Goal: Information Seeking & Learning: Learn about a topic

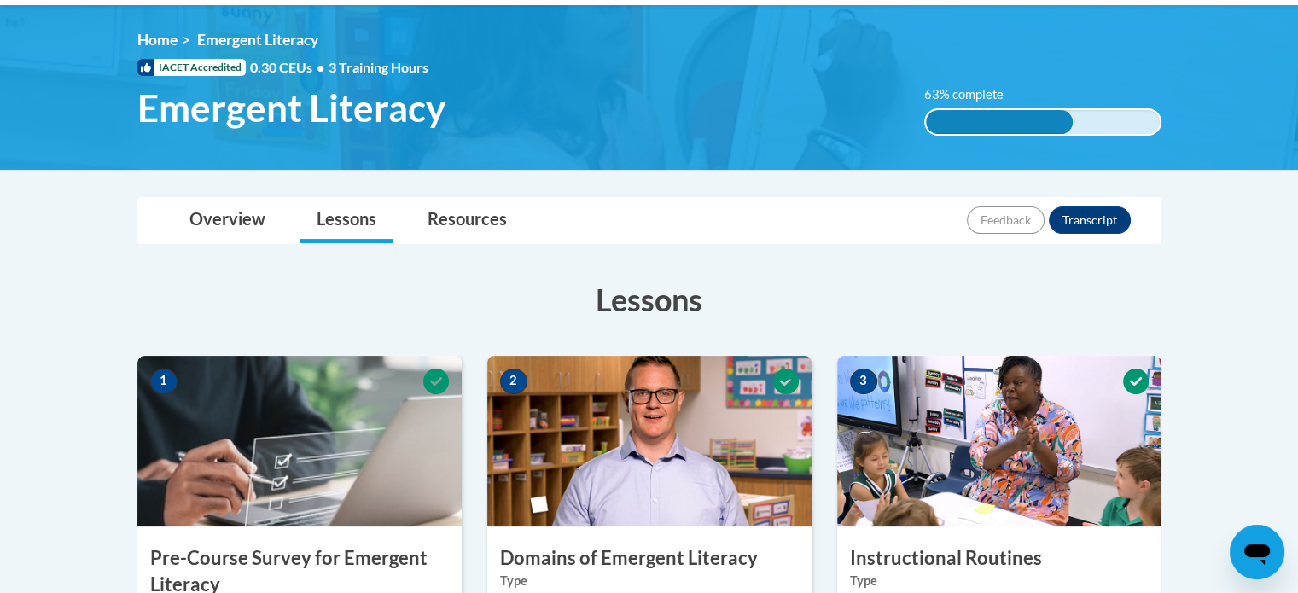
scroll to position [238, 0]
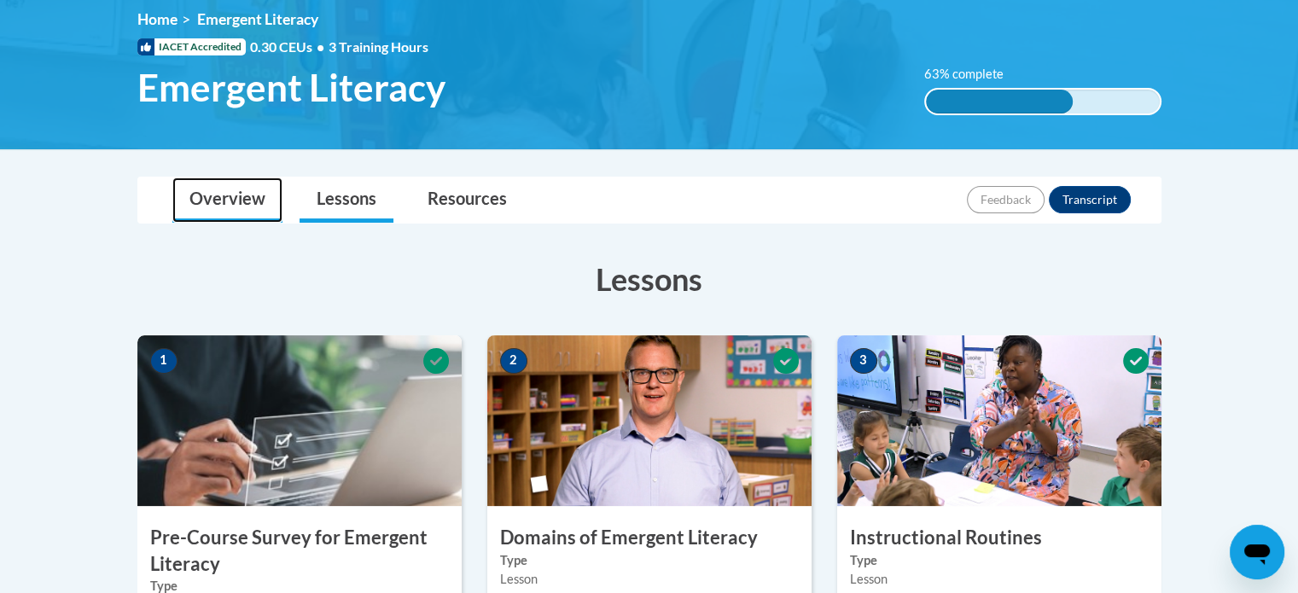
click at [251, 204] on link "Overview" at bounding box center [227, 200] width 110 height 45
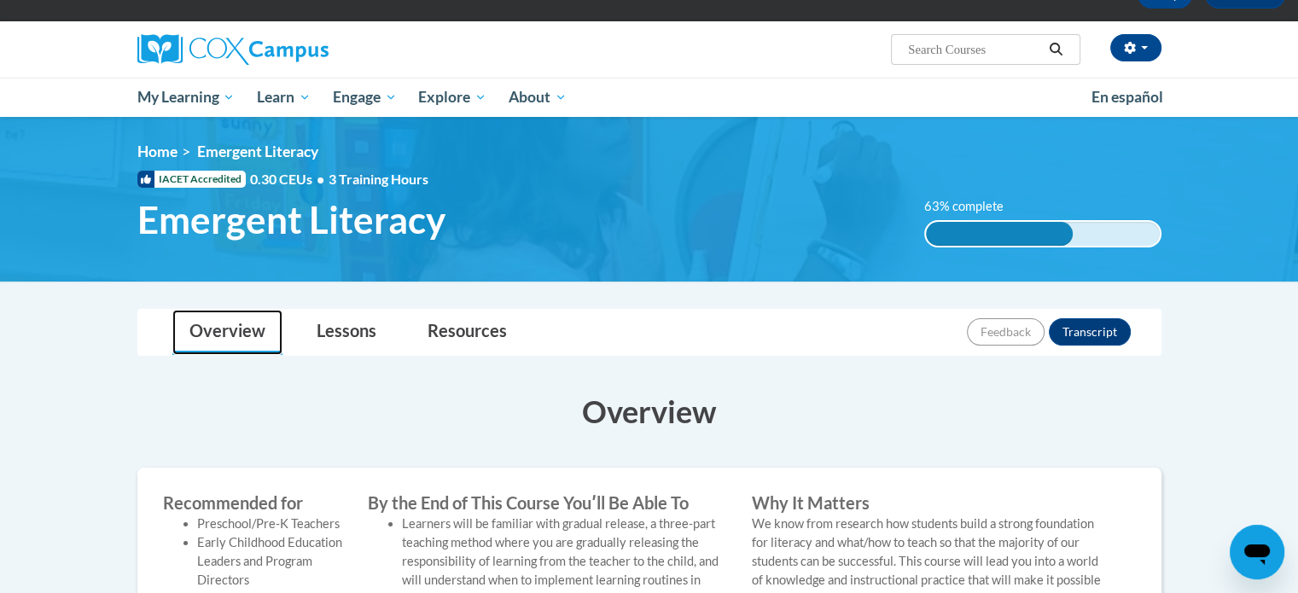
scroll to position [92, 0]
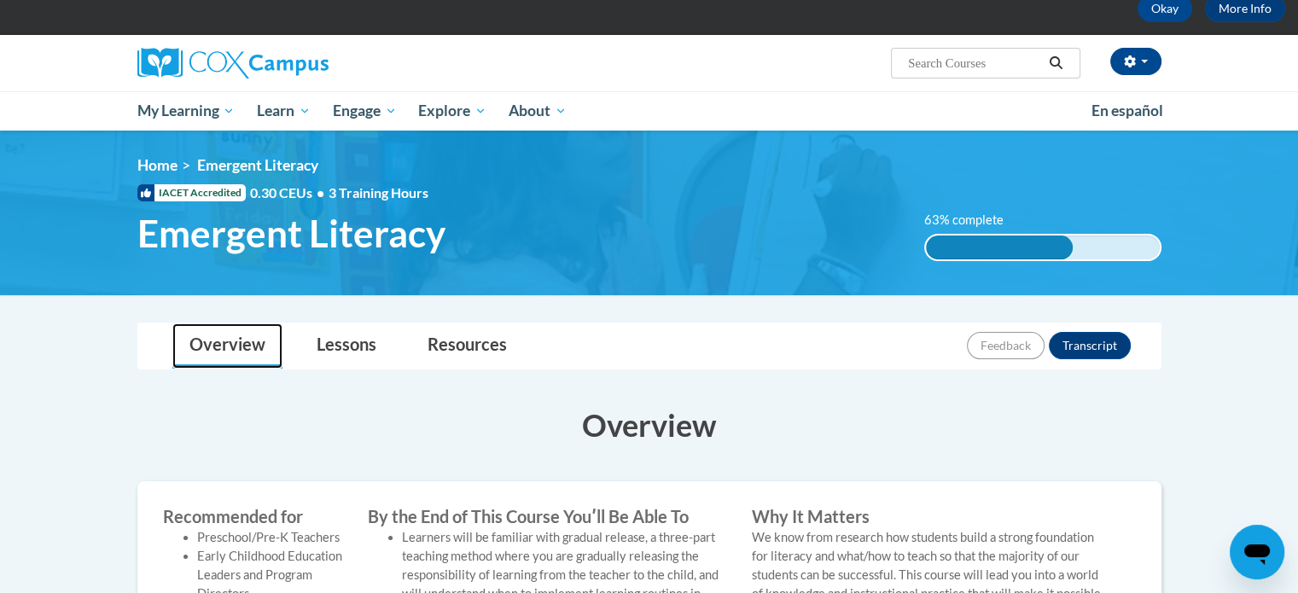
click at [229, 364] on link "Overview" at bounding box center [227, 345] width 110 height 45
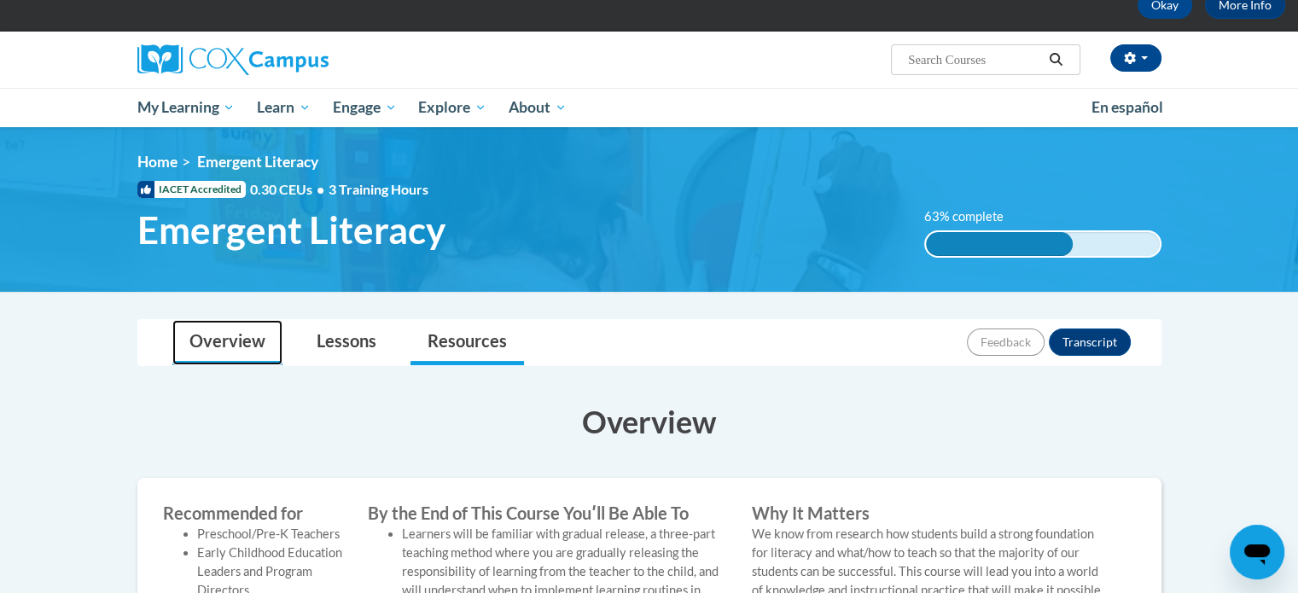
scroll to position [77, 0]
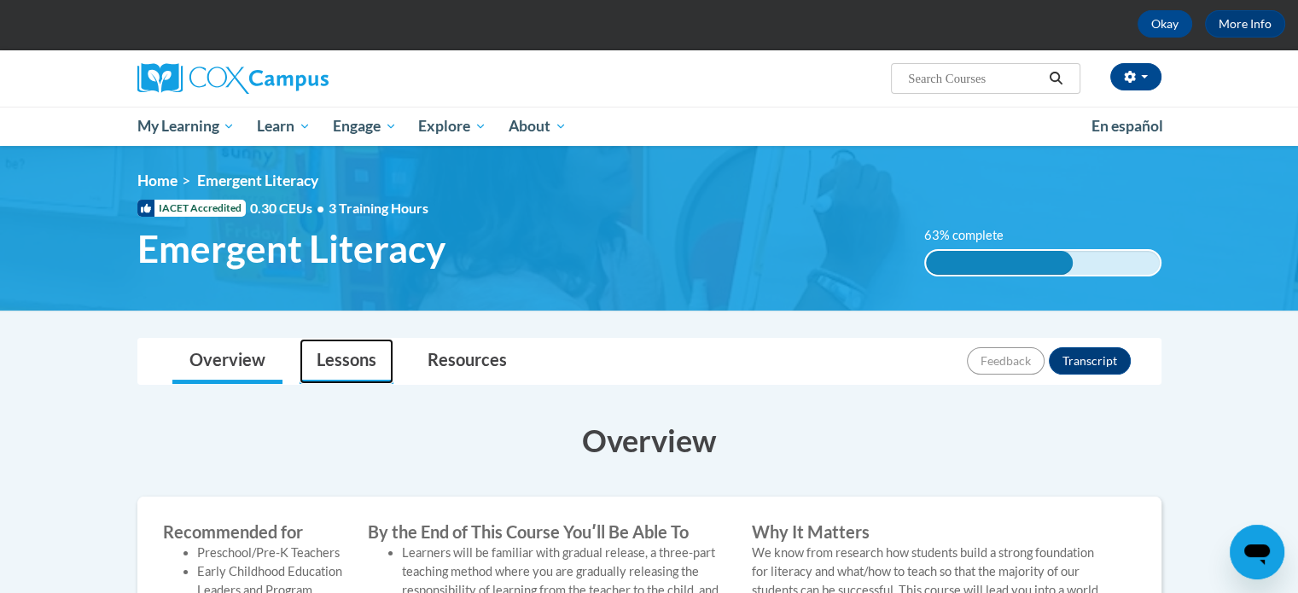
click at [378, 356] on link "Lessons" at bounding box center [347, 361] width 94 height 45
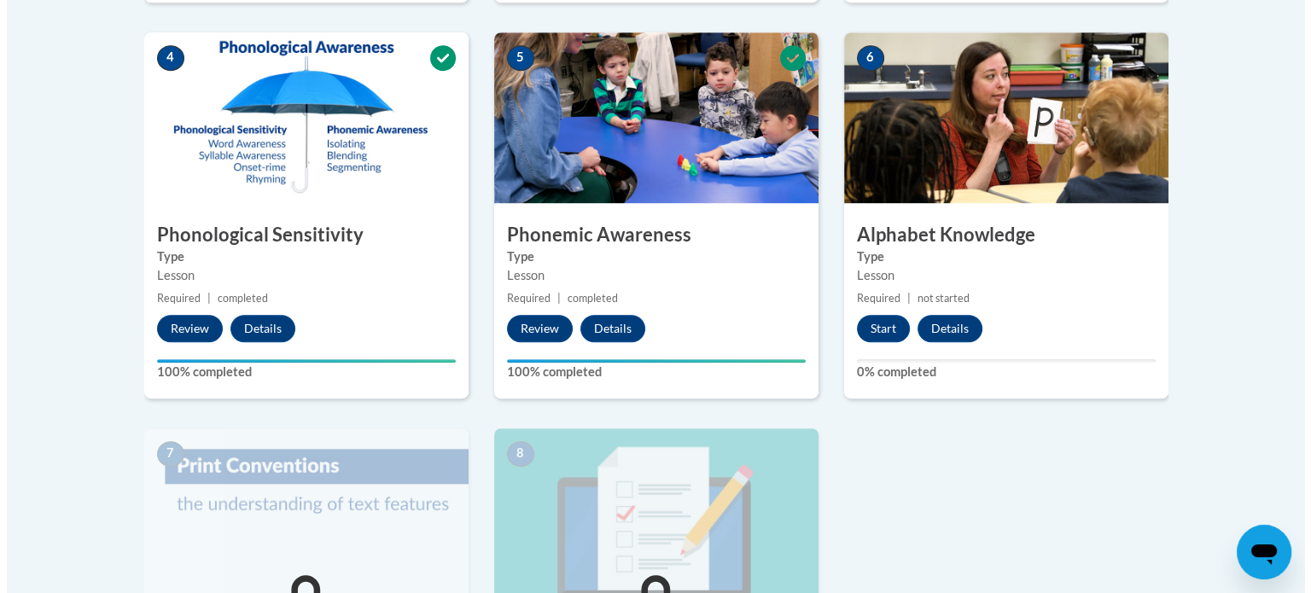
scroll to position [978, 0]
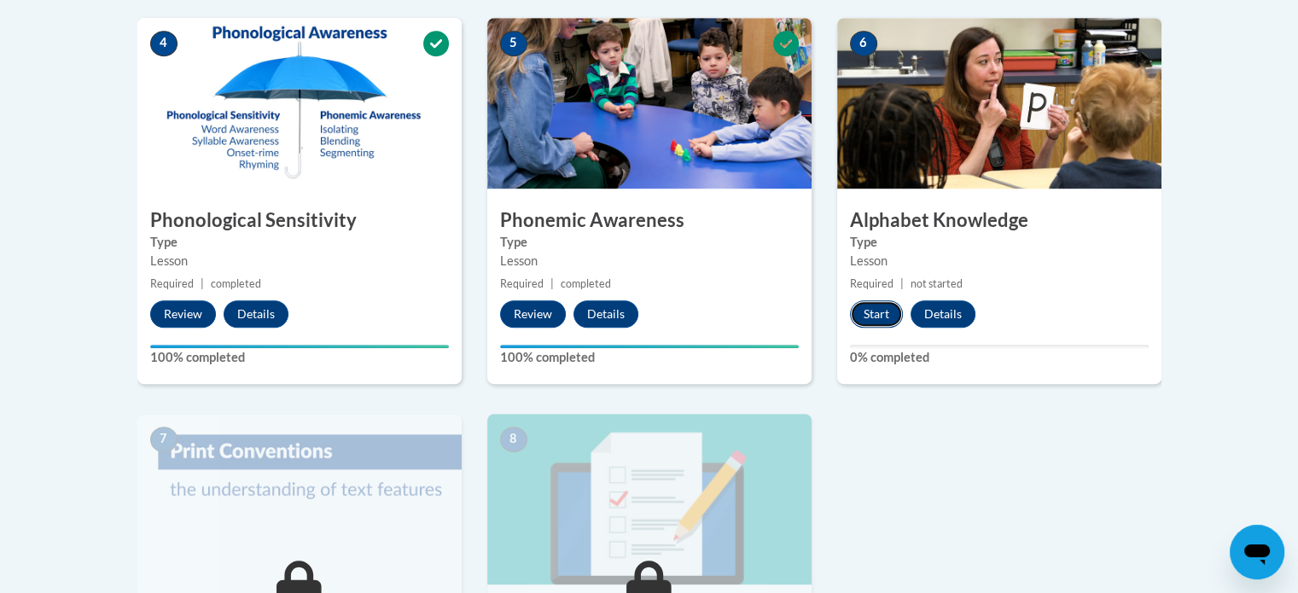
click at [890, 312] on button "Start" at bounding box center [876, 313] width 53 height 27
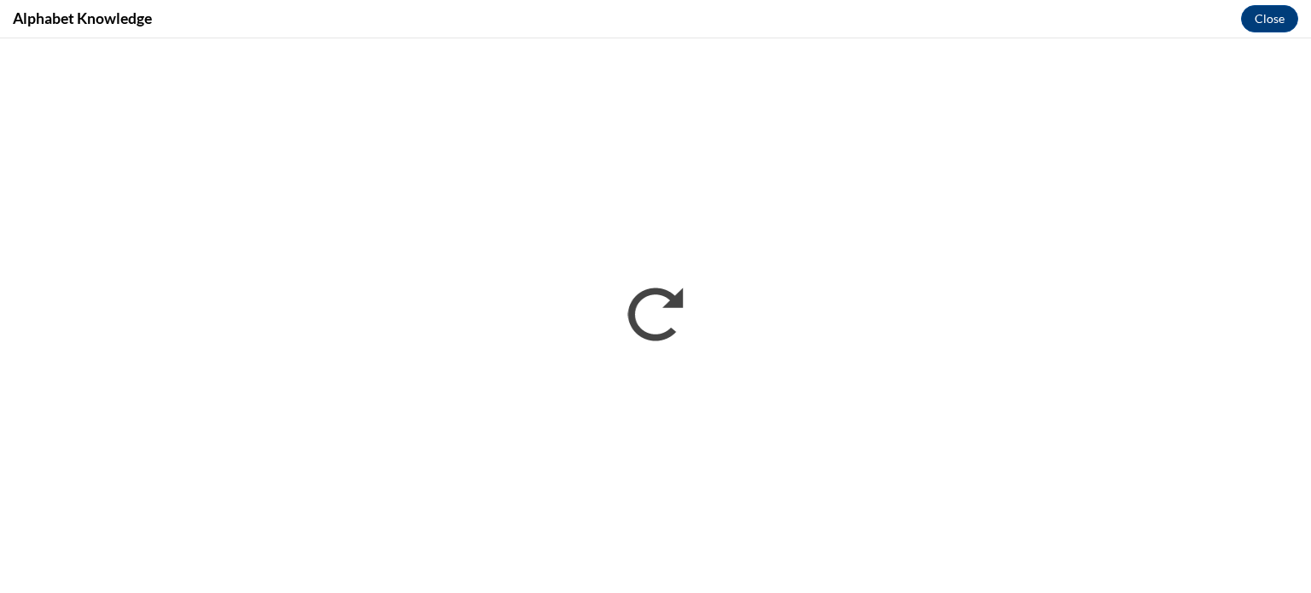
scroll to position [0, 0]
